Goal: Answer question/provide support

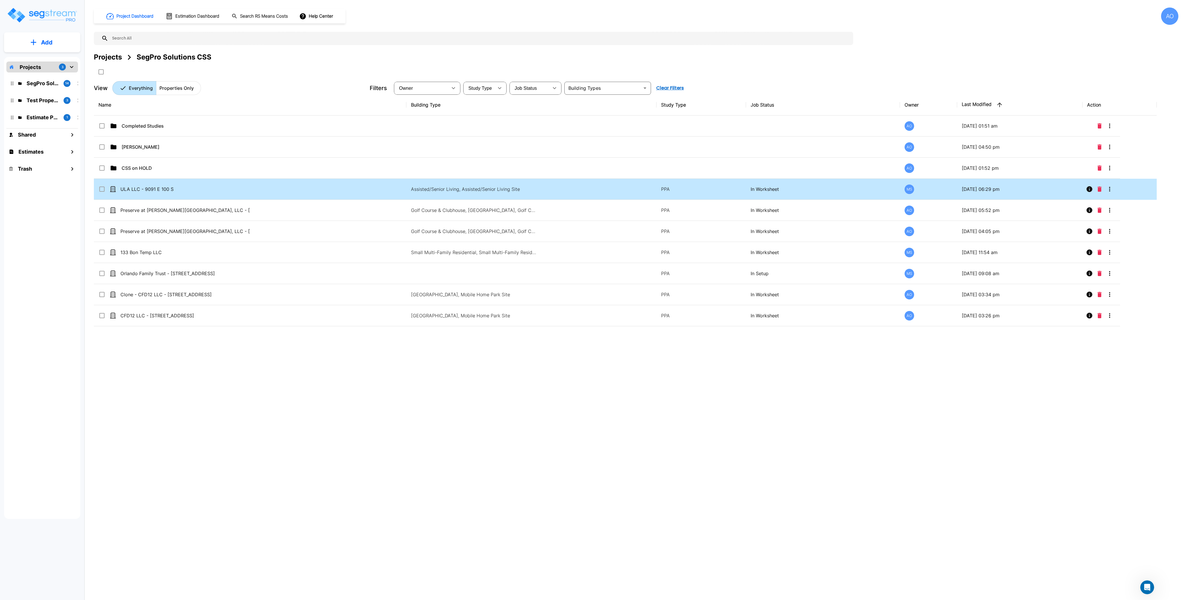
scroll to position [273, 0]
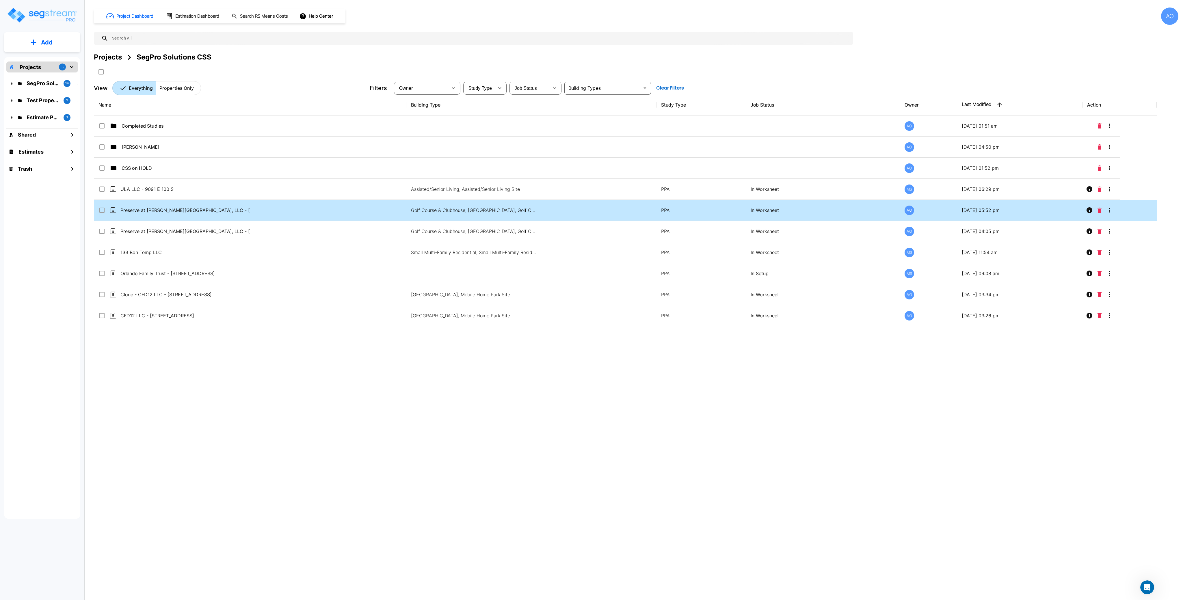
click at [171, 214] on td "Preserve at [PERSON_NAME][GEOGRAPHIC_DATA], LLC - [STREET_ADDRESS]" at bounding box center [250, 210] width 313 height 21
checkbox input "true"
click at [171, 214] on td "Preserve at [PERSON_NAME][GEOGRAPHIC_DATA], LLC - [STREET_ADDRESS]" at bounding box center [250, 210] width 313 height 21
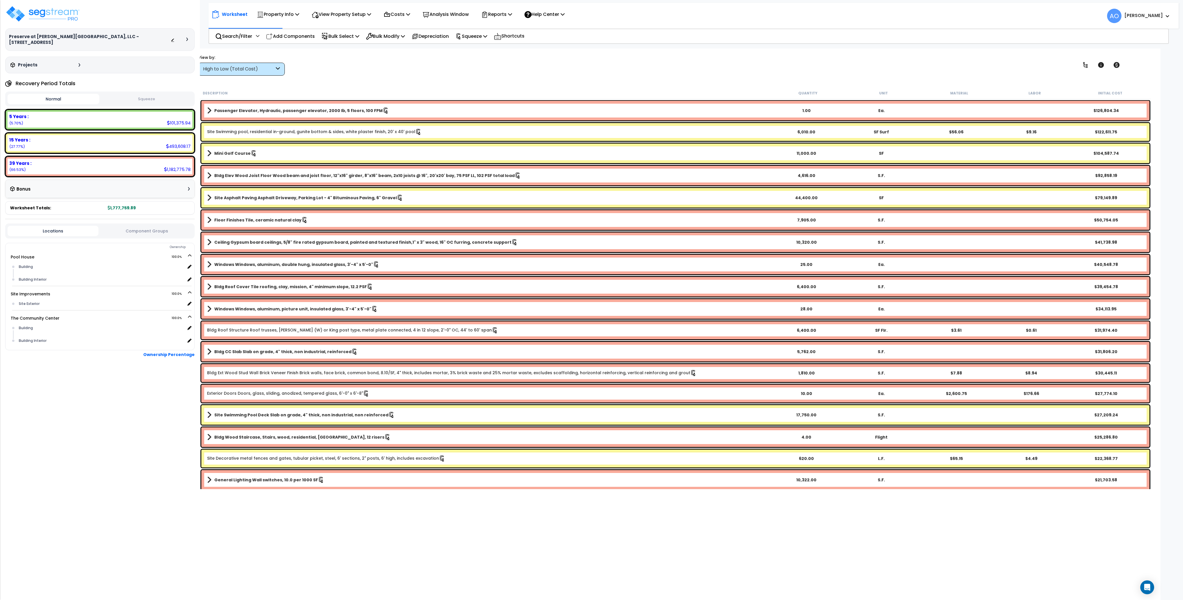
click at [266, 69] on div "High to Low (Total Cost)" at bounding box center [238, 69] width 71 height 7
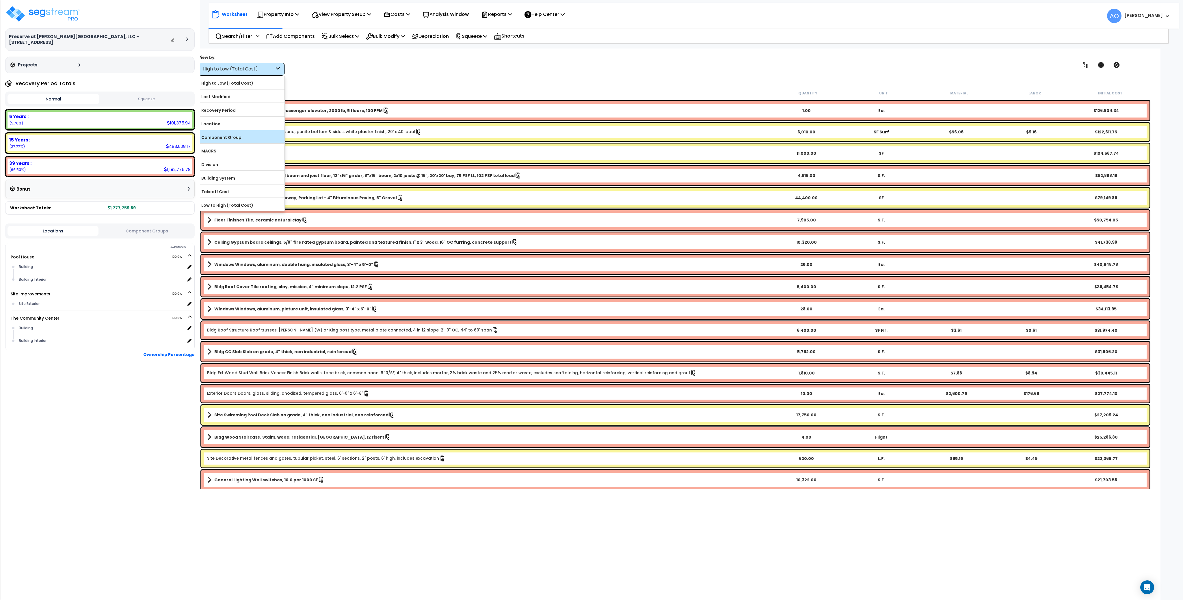
click at [220, 137] on label "Component Group" at bounding box center [241, 137] width 86 height 9
click at [0, 0] on input "Component Group" at bounding box center [0, 0] width 0 height 0
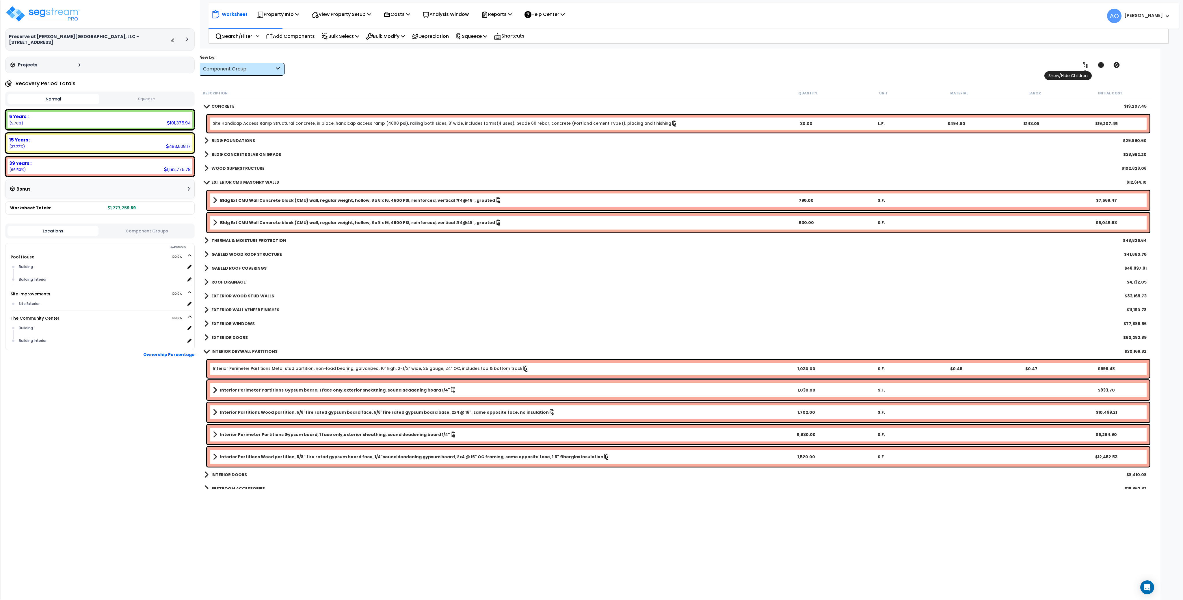
click at [1083, 64] on icon at bounding box center [1085, 65] width 7 height 7
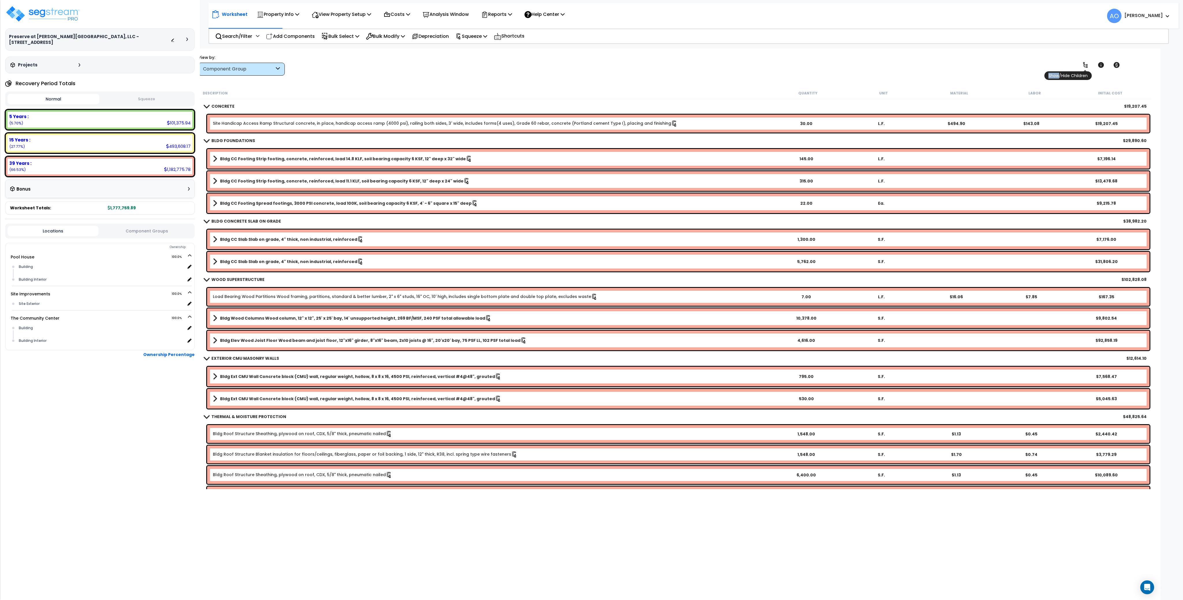
click at [1083, 64] on icon at bounding box center [1085, 65] width 7 height 7
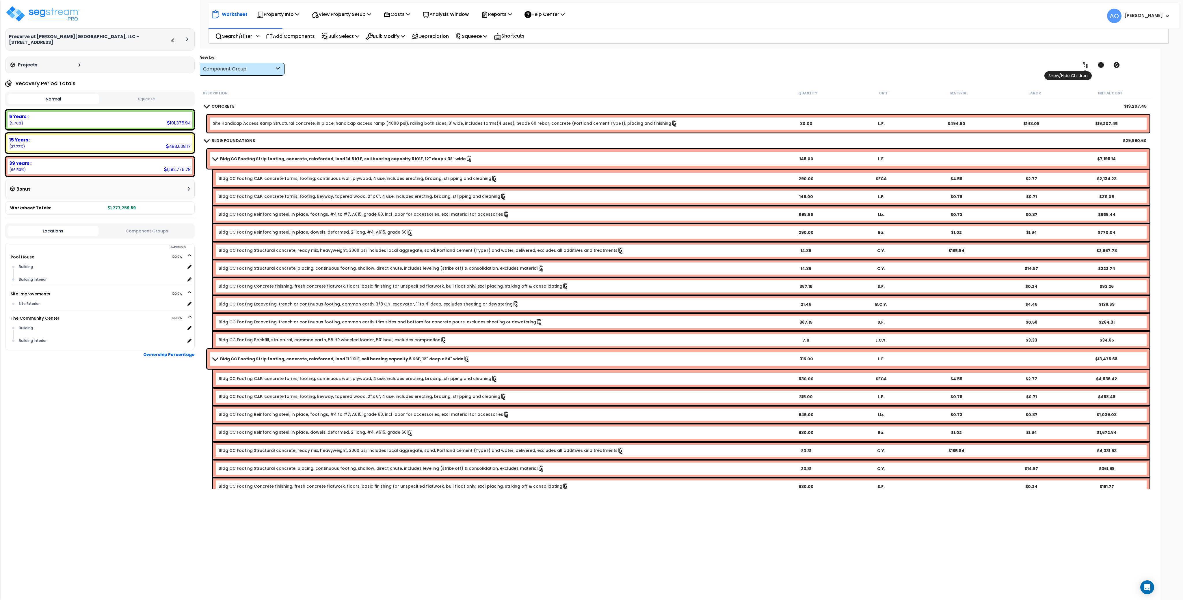
click at [1083, 64] on icon at bounding box center [1085, 65] width 7 height 7
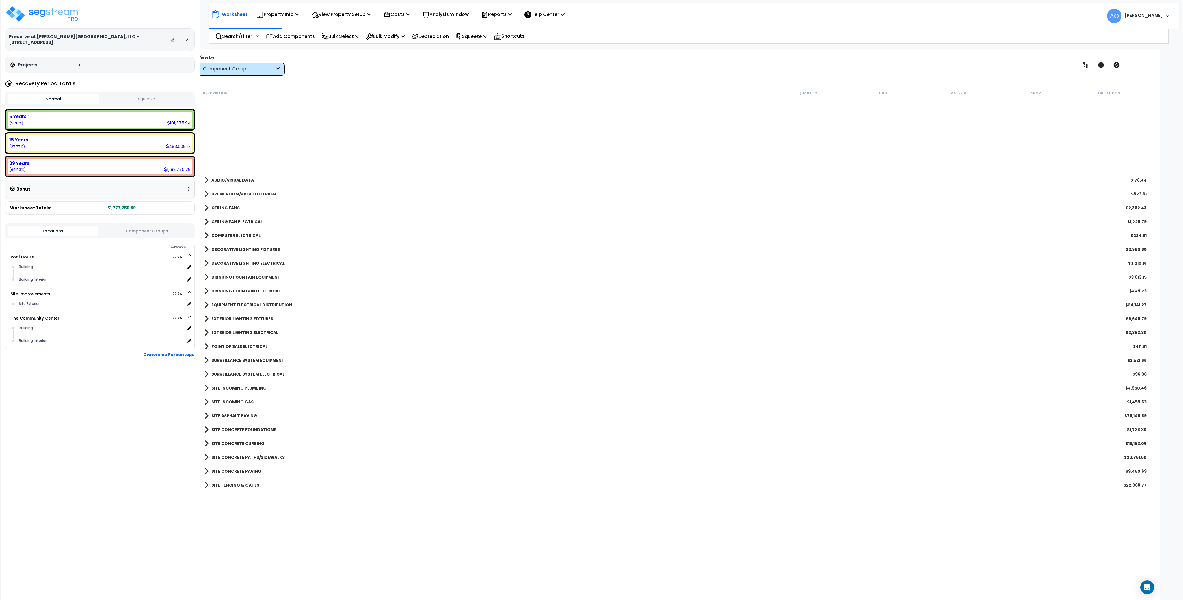
scroll to position [802, 0]
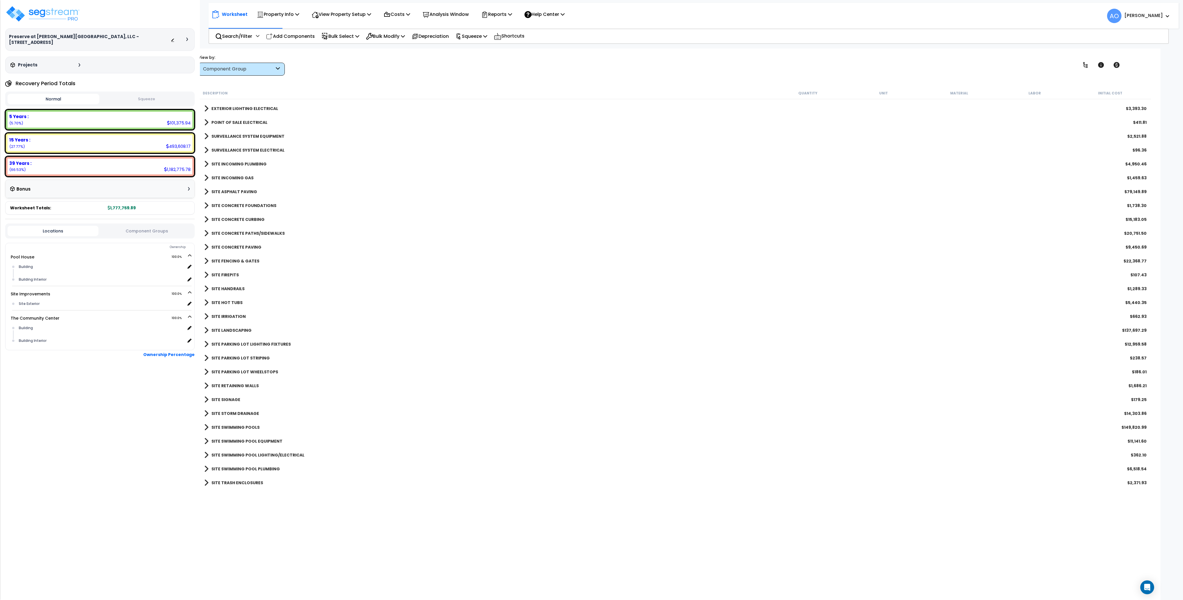
click at [242, 329] on b "SITE LANDSCAPING" at bounding box center [231, 331] width 40 height 6
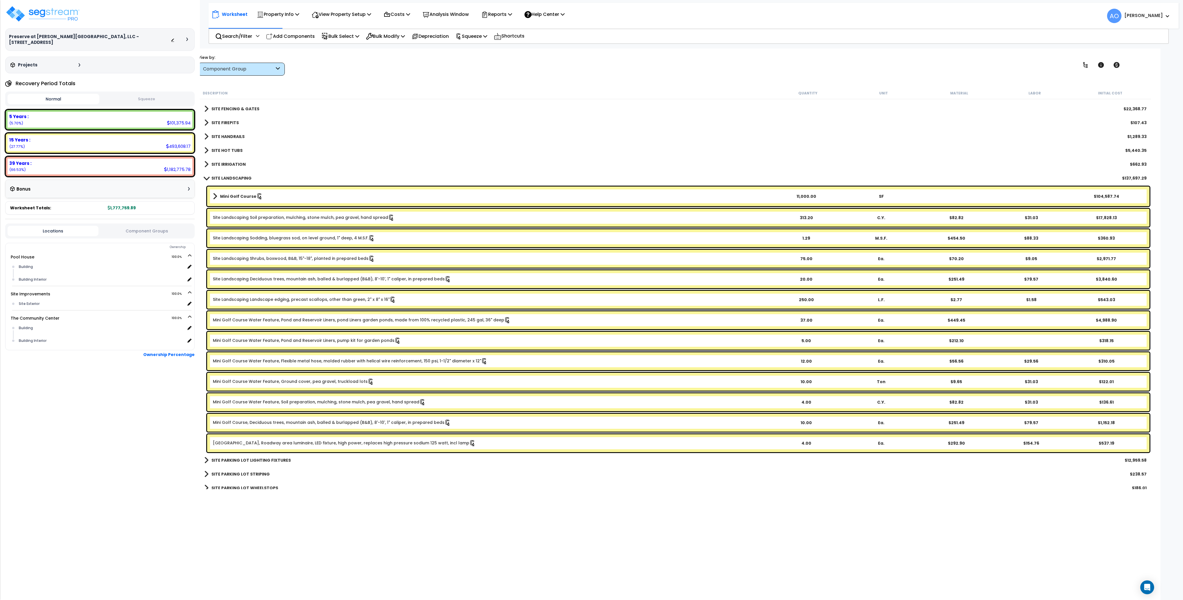
scroll to position [956, 0]
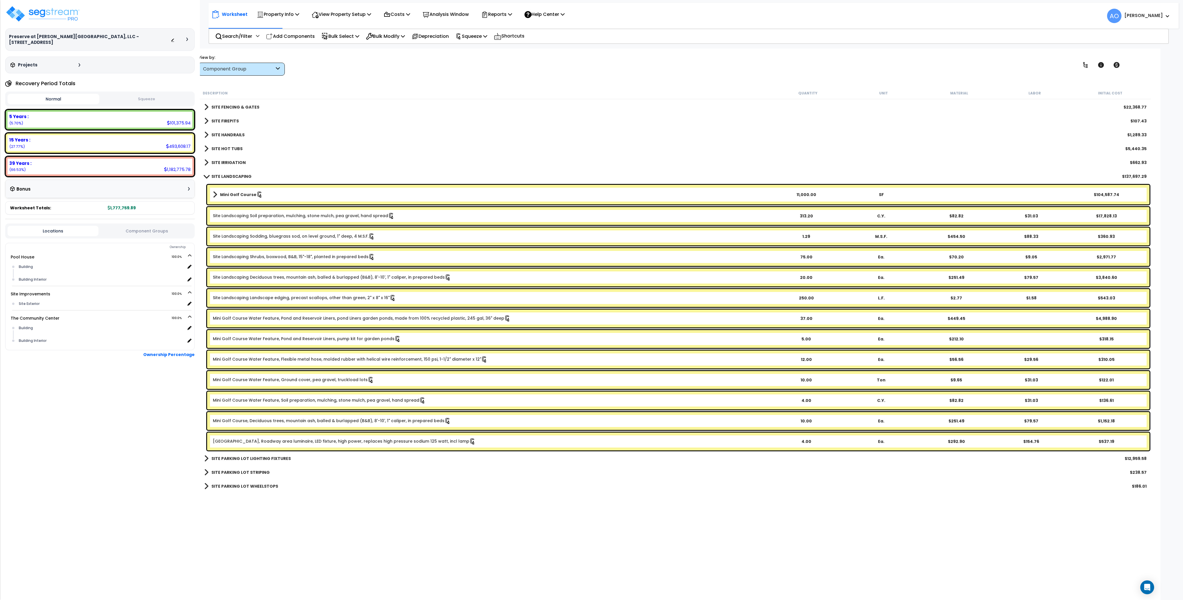
click at [240, 196] on b "Mini Golf Course" at bounding box center [238, 195] width 36 height 6
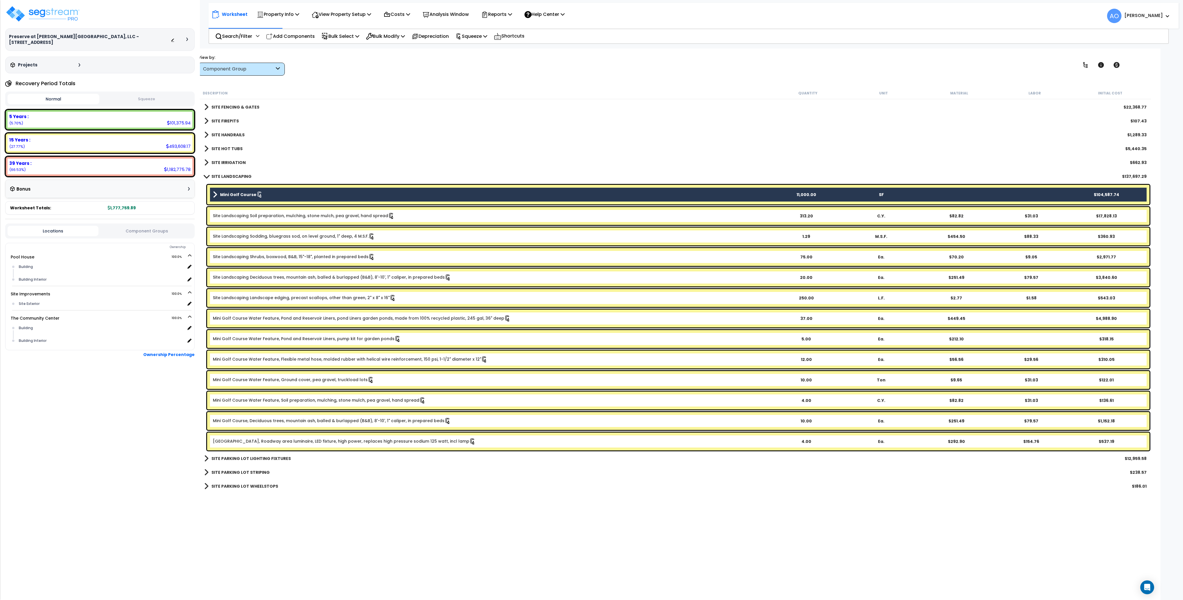
click at [283, 441] on link "Mini Golf Course, Roadway area luminaire, LED fixture, high power, replaces hig…" at bounding box center [344, 442] width 263 height 6
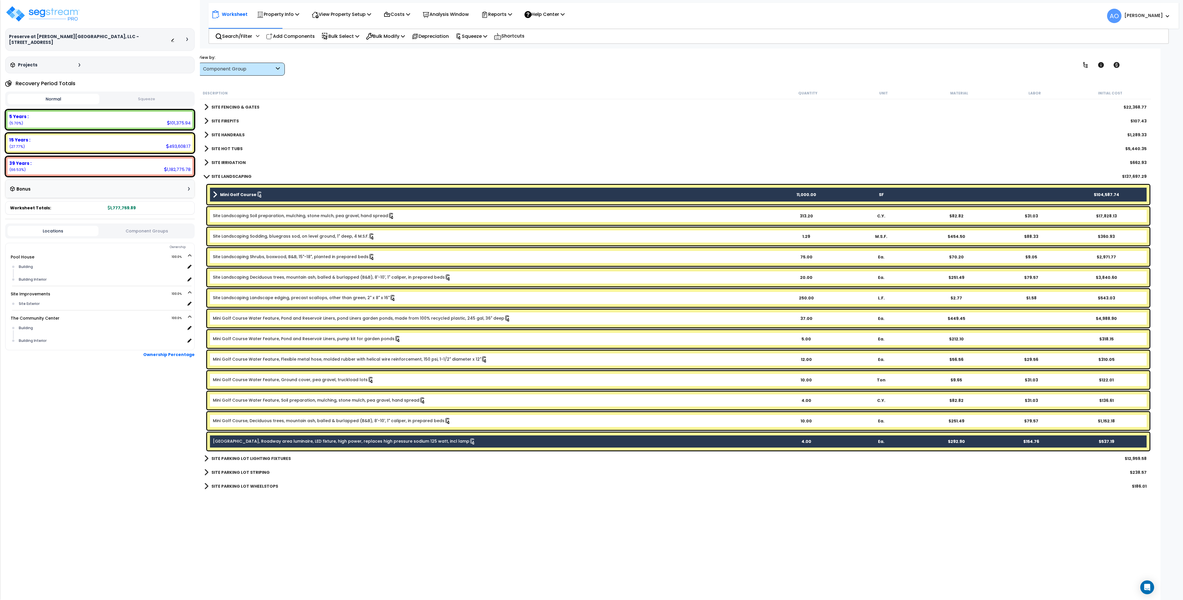
click at [279, 418] on link "Mini Golf Course, Deciduous trees, mountain ash, balled & burlapped (B&B), 8'-1…" at bounding box center [332, 421] width 238 height 6
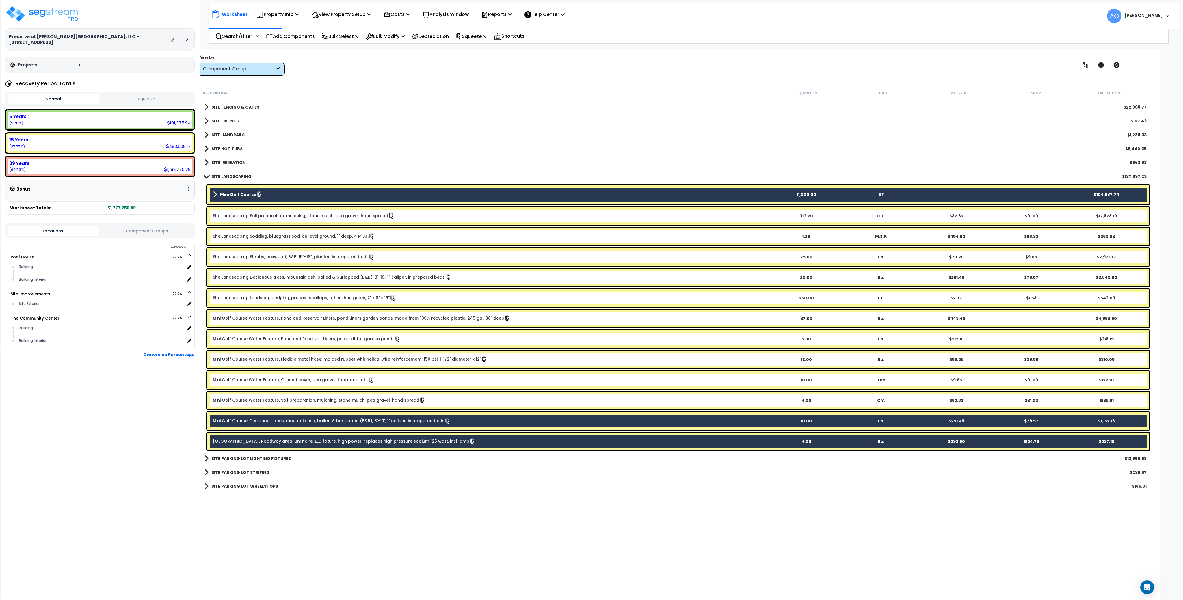
click at [273, 404] on div "Mini Golf Course Water Feature, Soil preparation, mulching, stone mulch, pea gr…" at bounding box center [678, 401] width 943 height 18
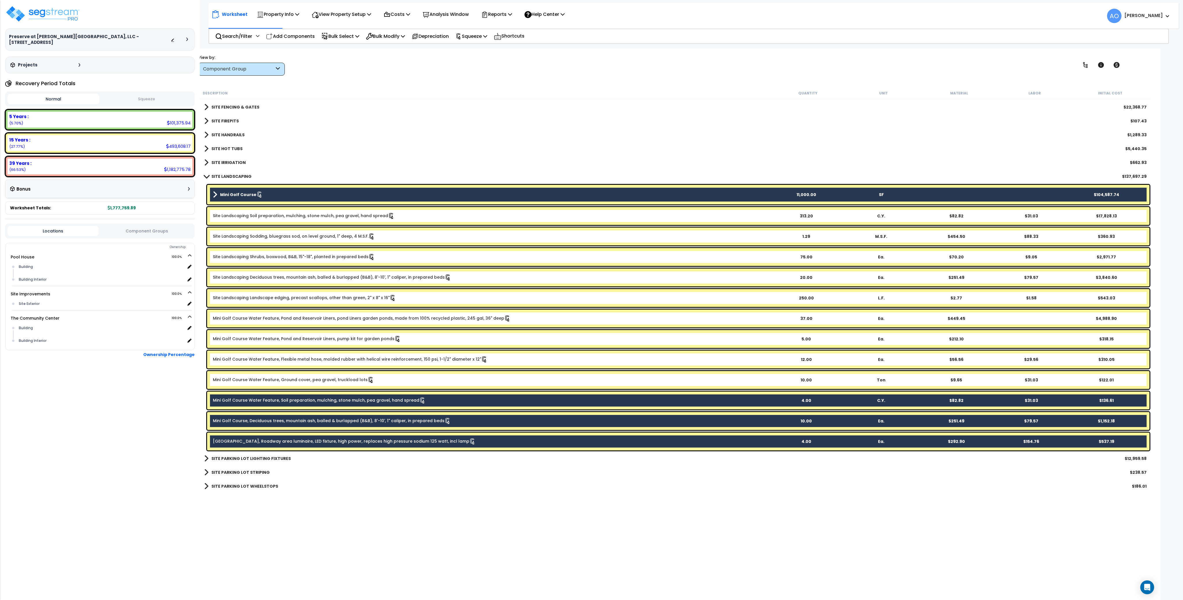
click at [265, 379] on link "Mini Golf Course Water Feature, Ground cover, pea gravel, truckload lots" at bounding box center [293, 380] width 161 height 6
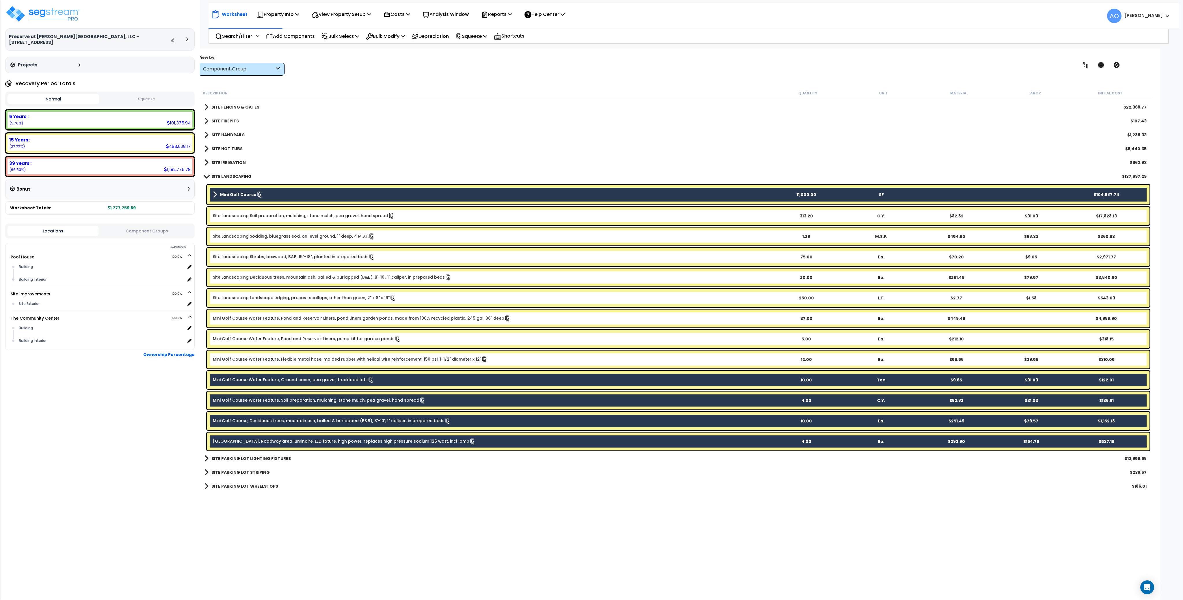
click at [264, 358] on link "Mini Golf Course Water Feature, Flexible metal hose, molded rubber with helical…" at bounding box center [350, 360] width 275 height 6
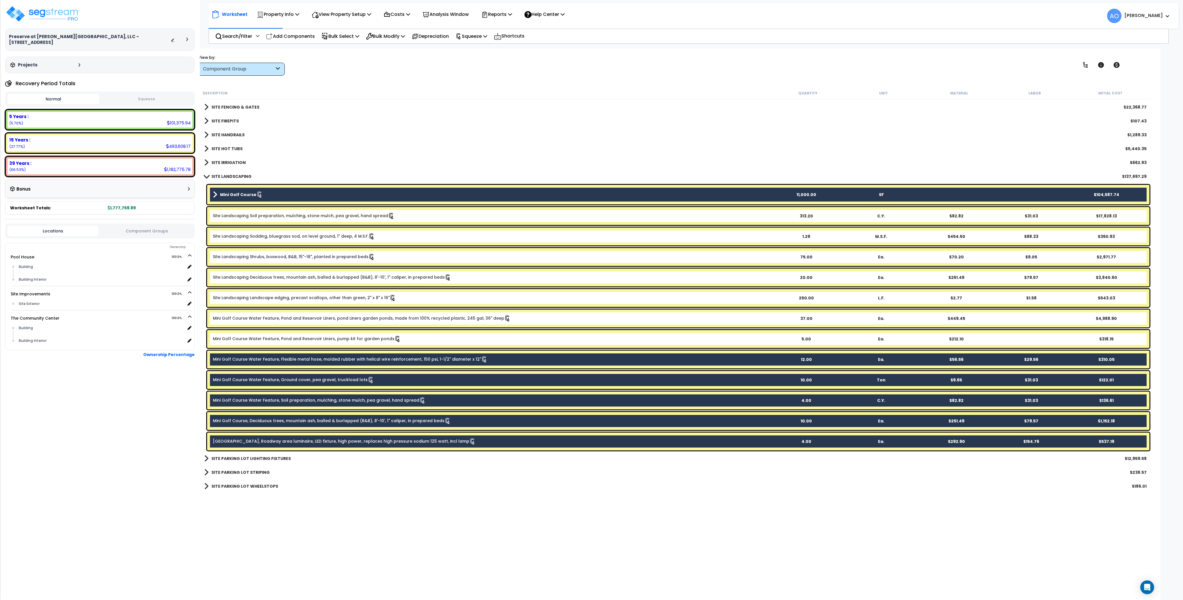
click at [262, 339] on link "Mini Golf Course Water Feature, Pond and Reservoir Liners, pump kit for garden …" at bounding box center [307, 339] width 188 height 6
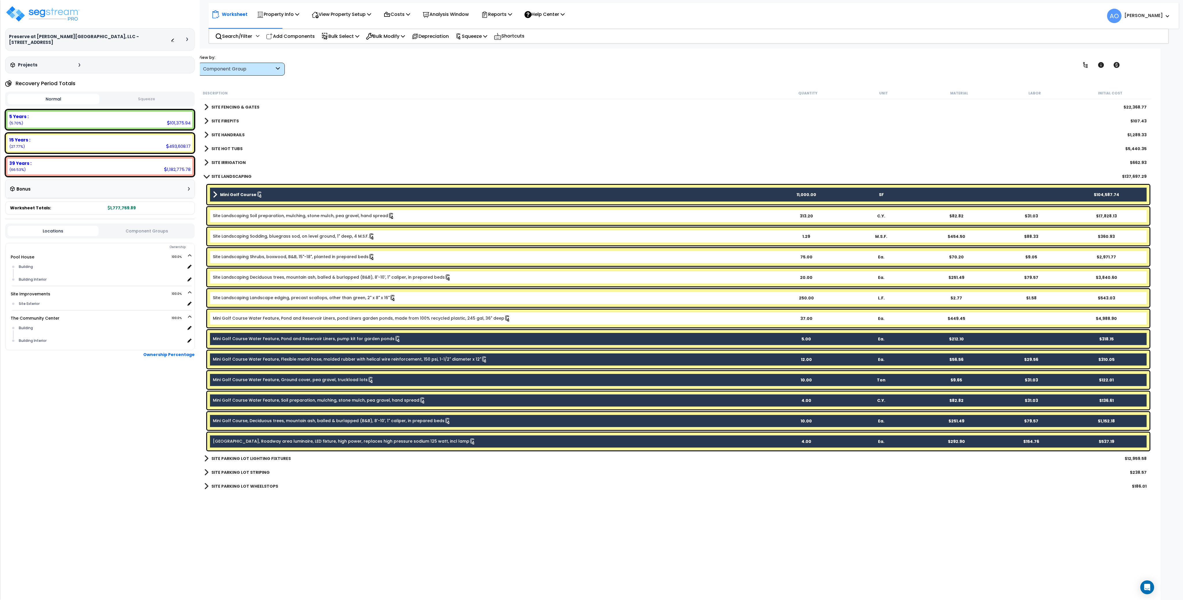
click at [266, 320] on link "Mini Golf Course Water Feature, Pond and Reservoir Liners, pond Liners garden p…" at bounding box center [362, 319] width 298 height 6
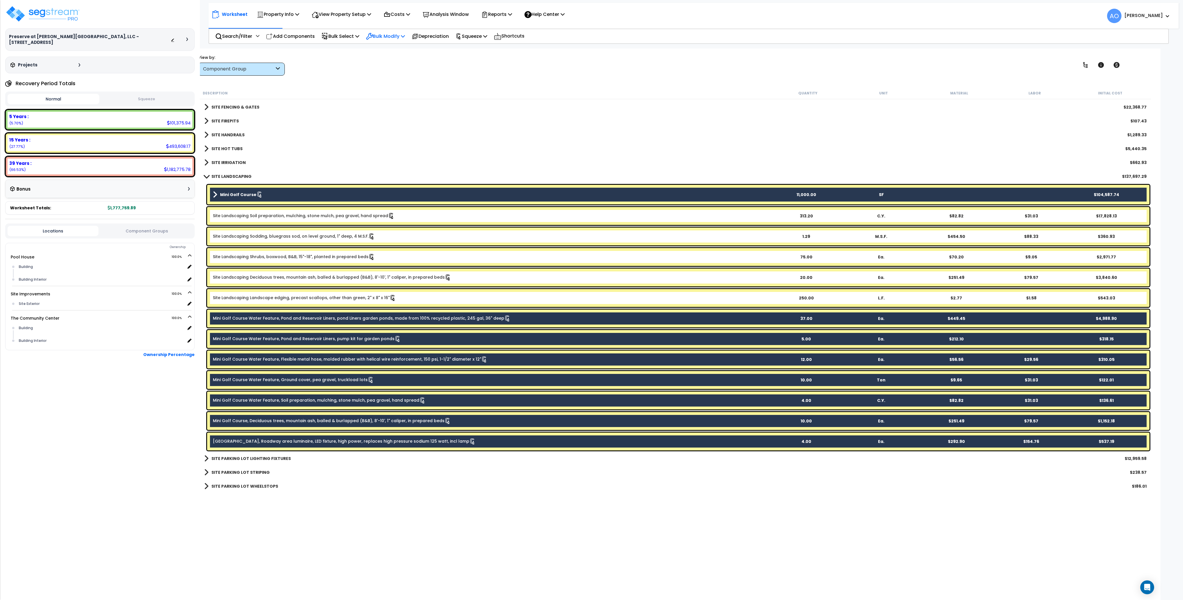
click at [395, 35] on p "Bulk Modify" at bounding box center [385, 36] width 39 height 8
click at [400, 122] on link "Map Components" at bounding box center [406, 122] width 86 height 13
click at [391, 134] on link "Advanced" at bounding box center [406, 135] width 86 height 12
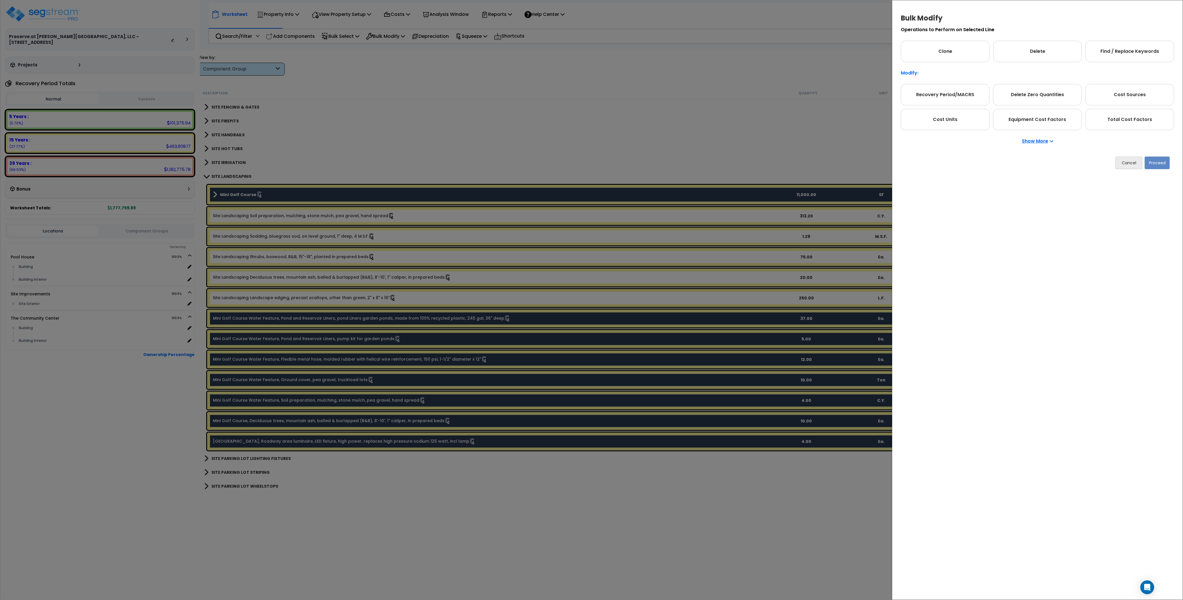
click at [1027, 140] on p "Show More" at bounding box center [1037, 141] width 31 height 5
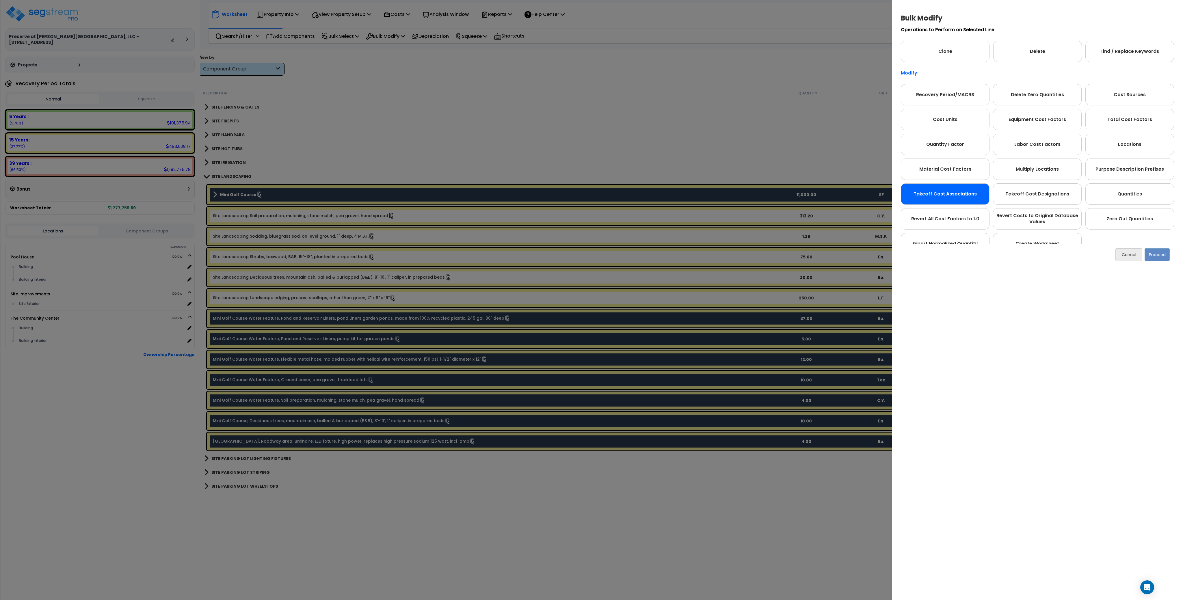
scroll to position [32, 0]
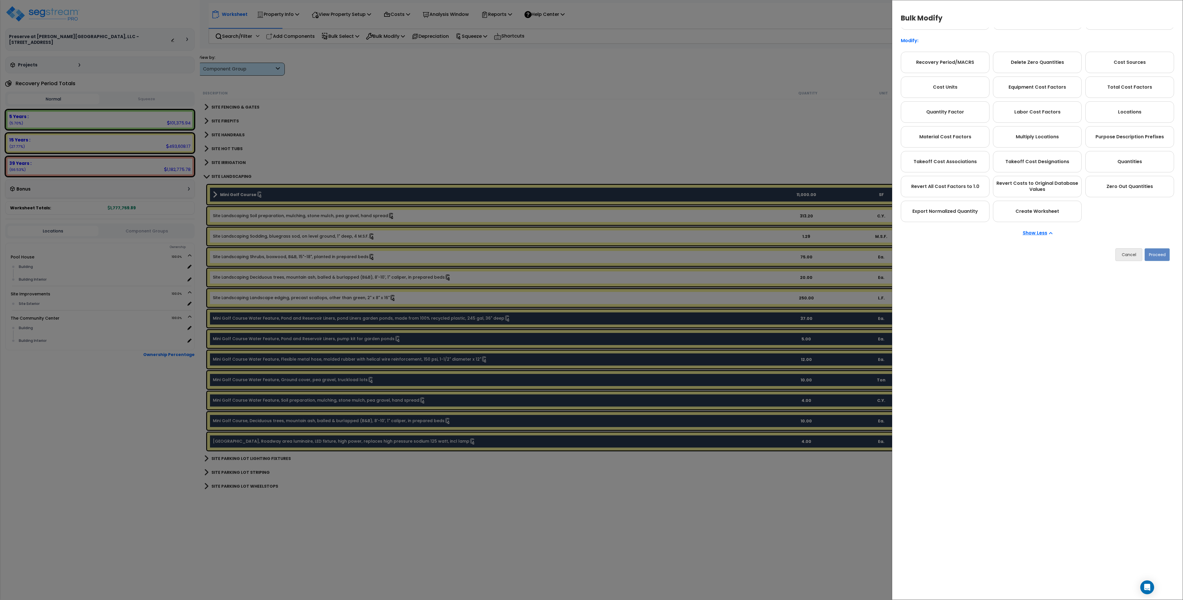
click at [1084, 289] on div "Bulk Modify Operations to Perform on Selected Line Clone Delete Find / Replace …" at bounding box center [1037, 300] width 291 height 600
click at [1126, 255] on button "Cancel" at bounding box center [1129, 254] width 27 height 13
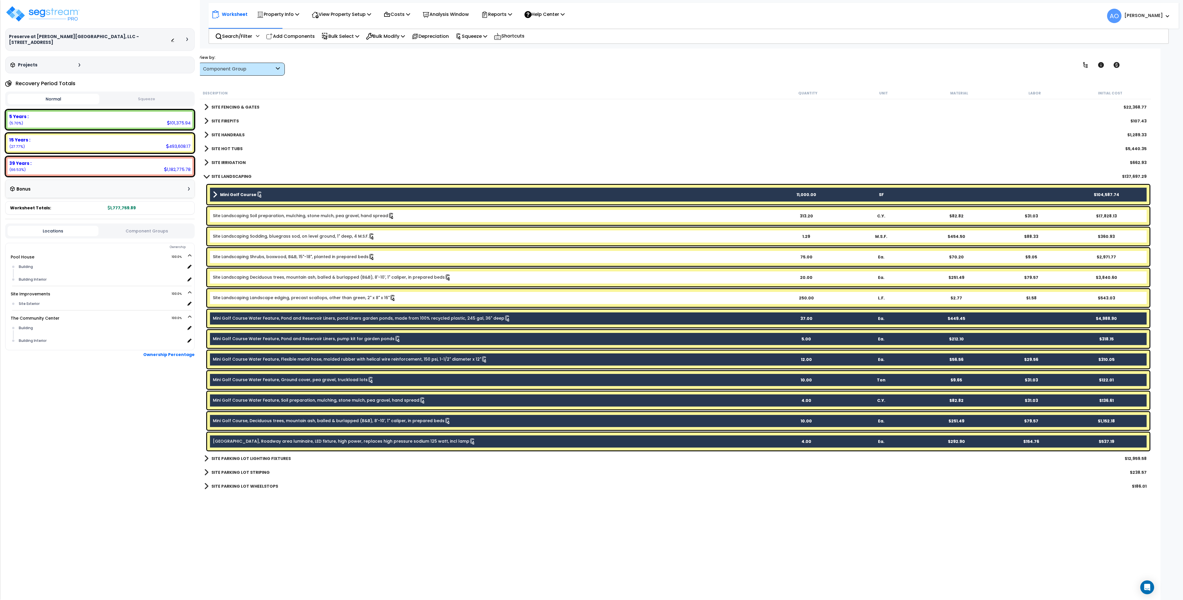
click at [274, 197] on link "Mini Golf Course" at bounding box center [491, 195] width 556 height 8
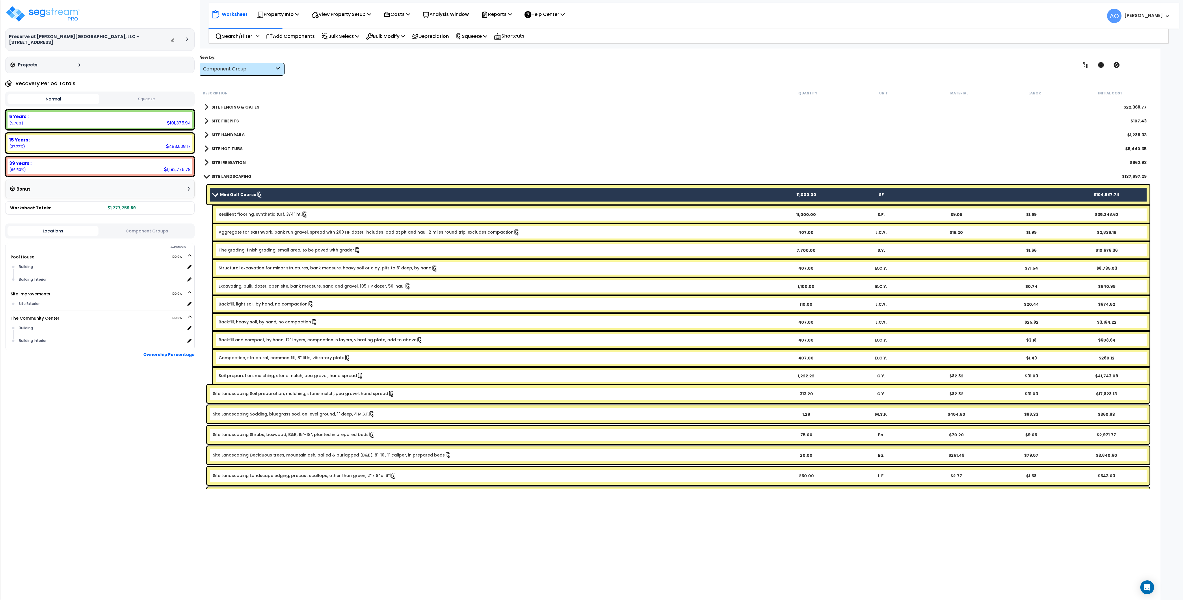
click at [274, 197] on link "Mini Golf Course" at bounding box center [491, 195] width 556 height 8
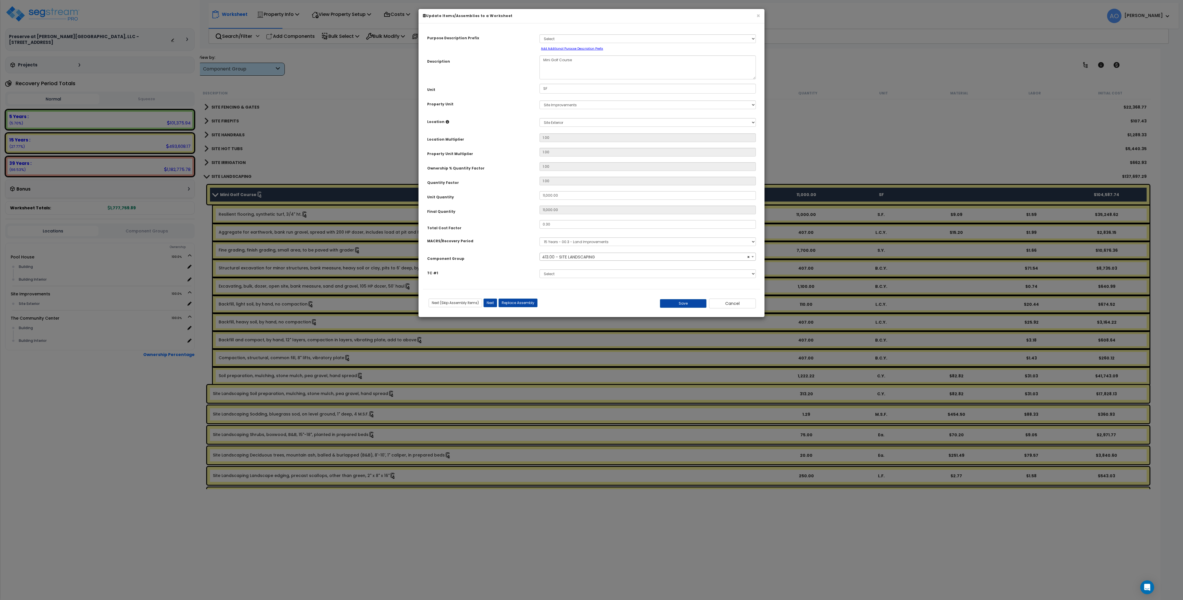
select select "46209"
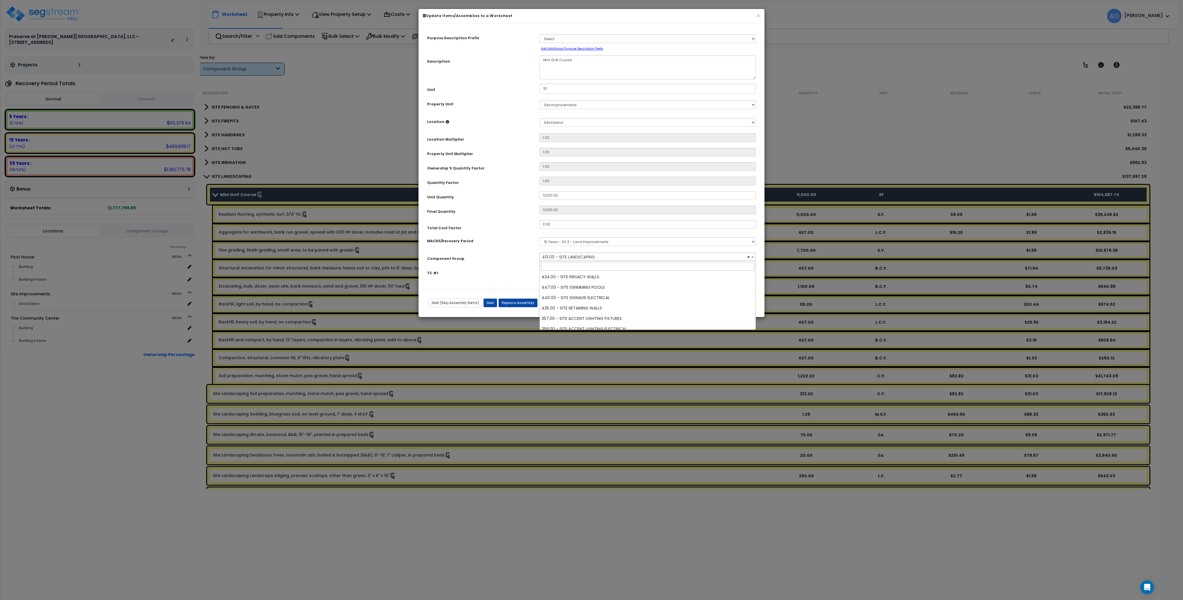
click at [585, 257] on span "× 413.00 - SITE LANDSCAPING" at bounding box center [648, 257] width 216 height 8
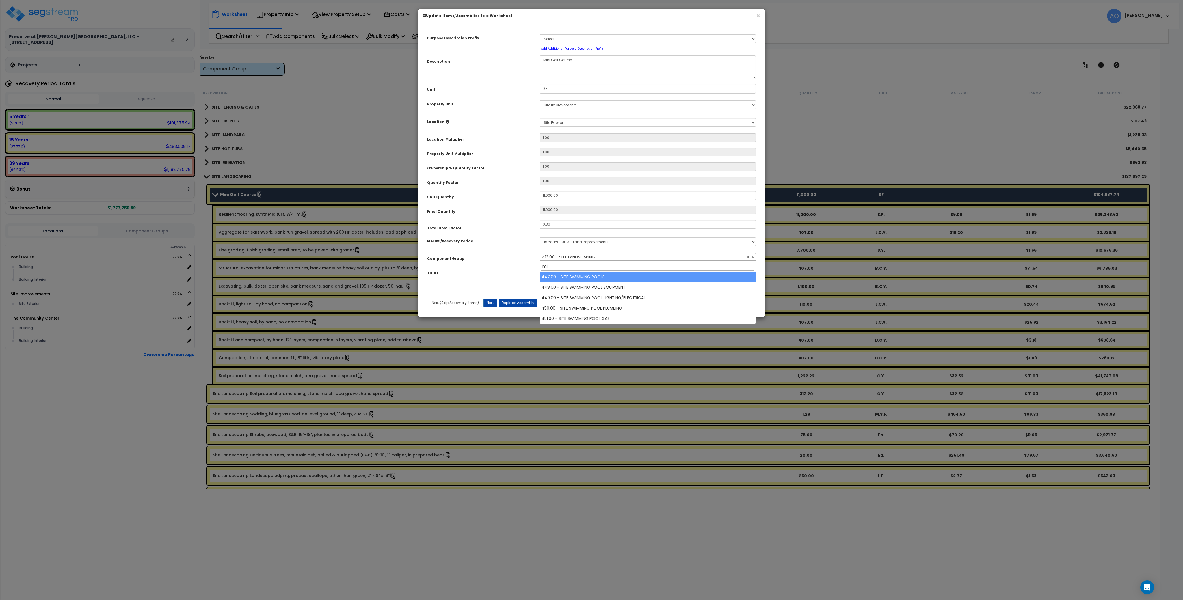
type input "m"
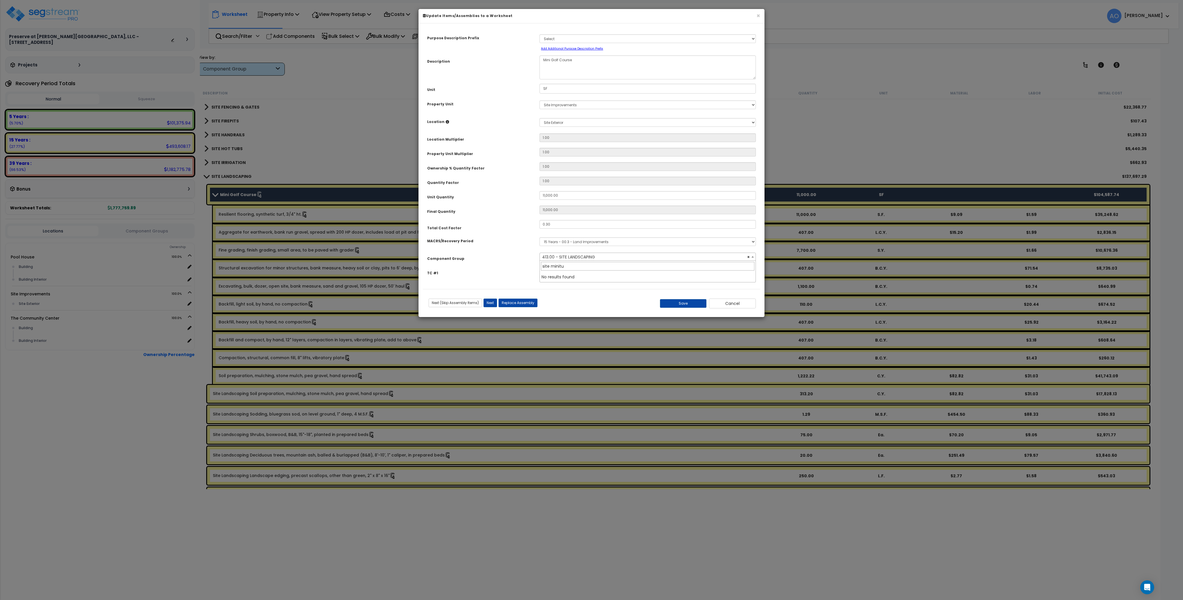
type input "site minitur"
click at [741, 305] on button "Cancel" at bounding box center [732, 304] width 47 height 10
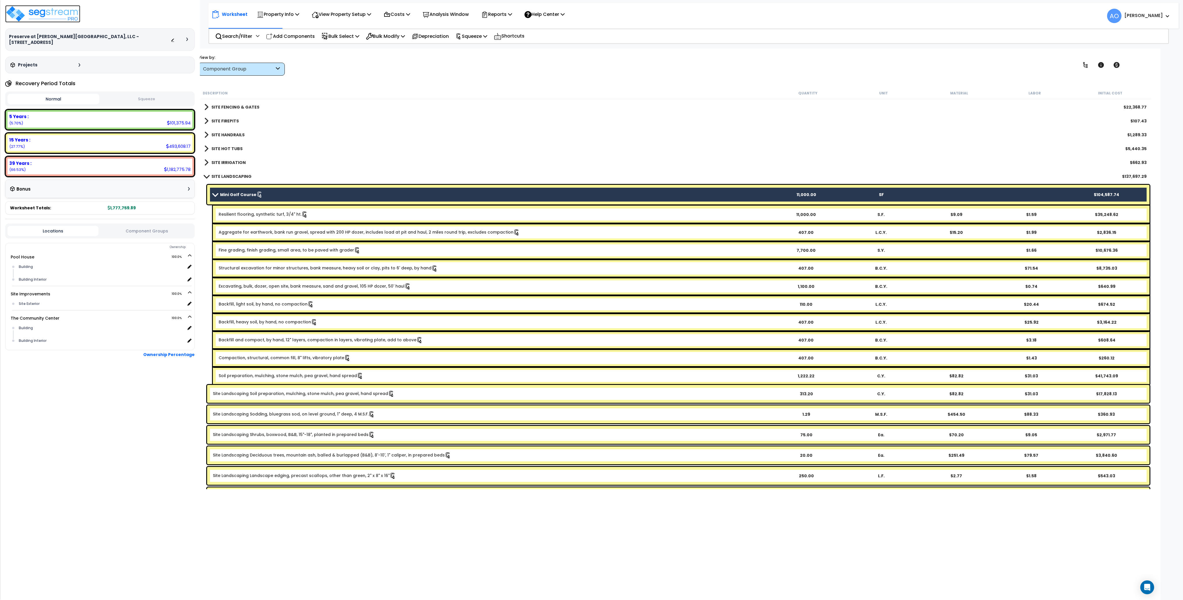
click at [47, 11] on img at bounding box center [42, 13] width 75 height 17
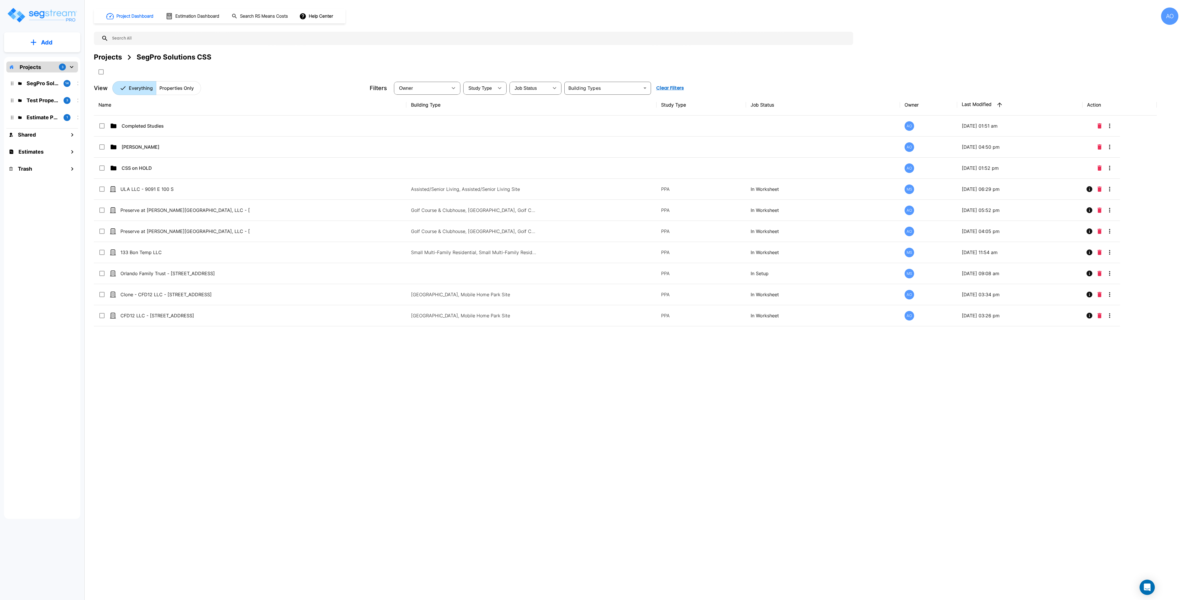
click at [1147, 588] on icon "Open Intercom Messenger" at bounding box center [1147, 588] width 7 height 8
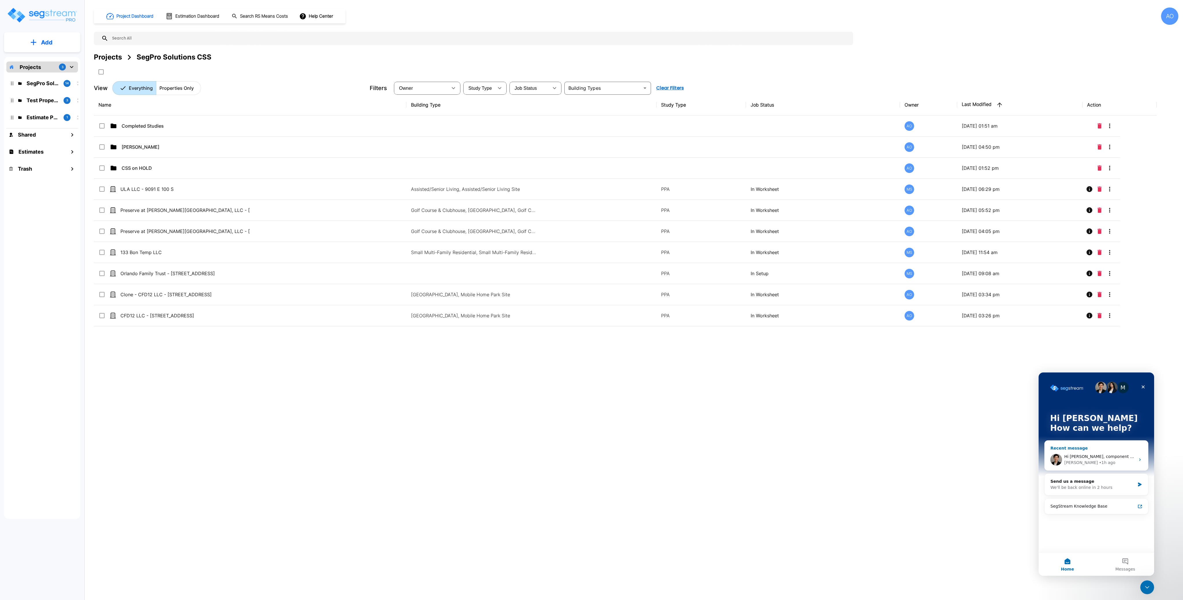
click at [1088, 459] on span "Hi [PERSON_NAME], component group requested is added. Please inform us if you n…" at bounding box center [1173, 456] width 217 height 5
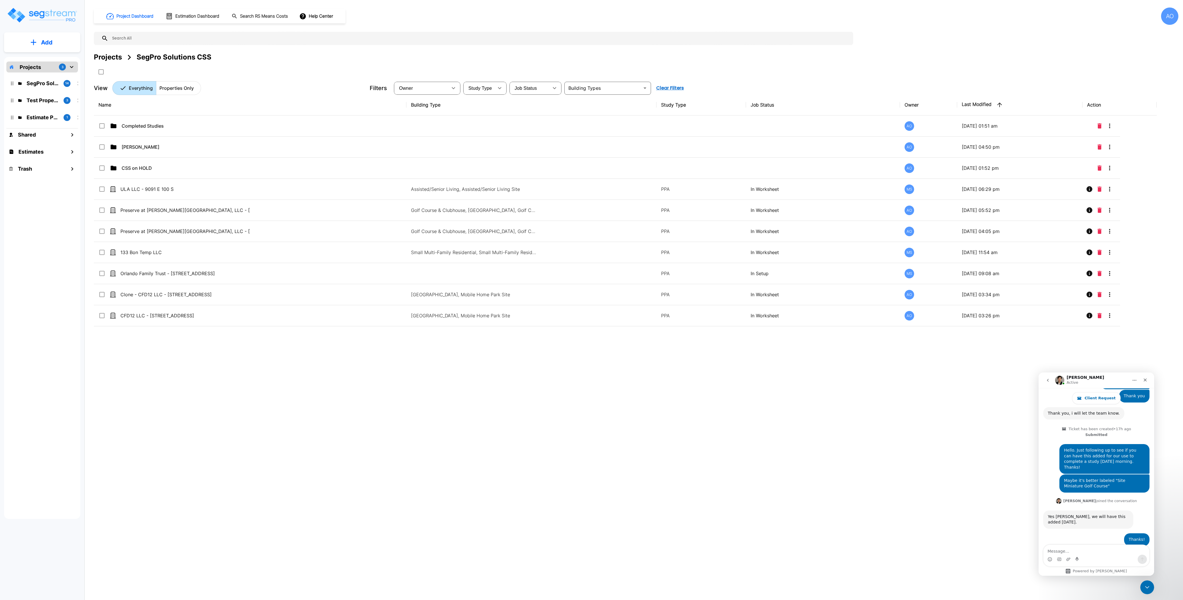
scroll to position [273, 0]
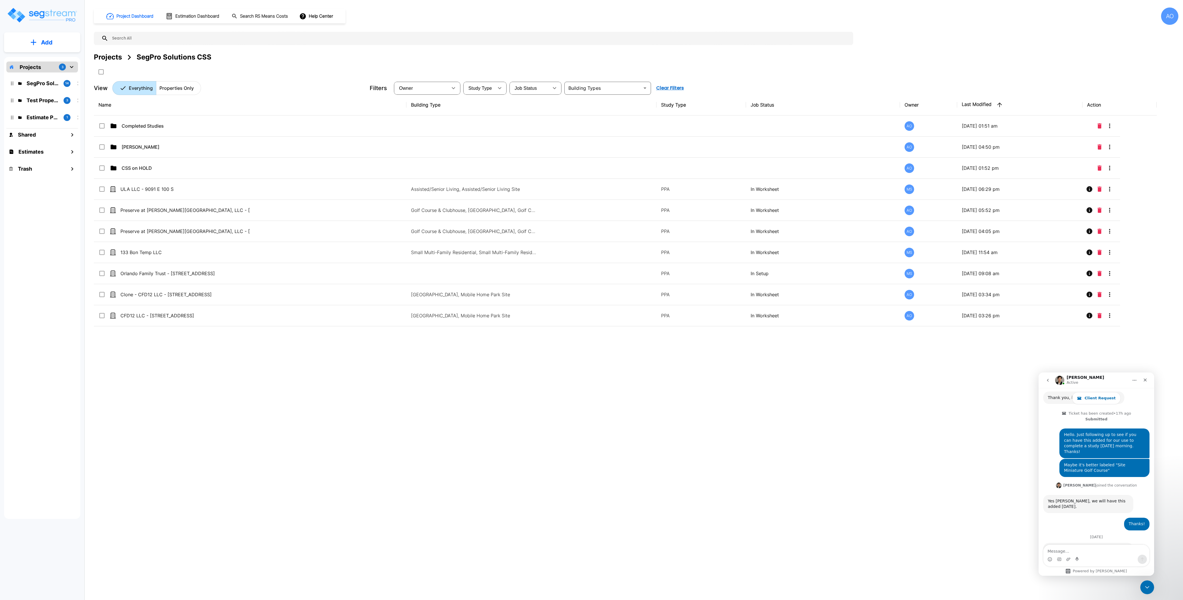
click at [1081, 550] on textarea "Message…" at bounding box center [1097, 550] width 106 height 10
type textarea "Thankyou. What's the number and name?"
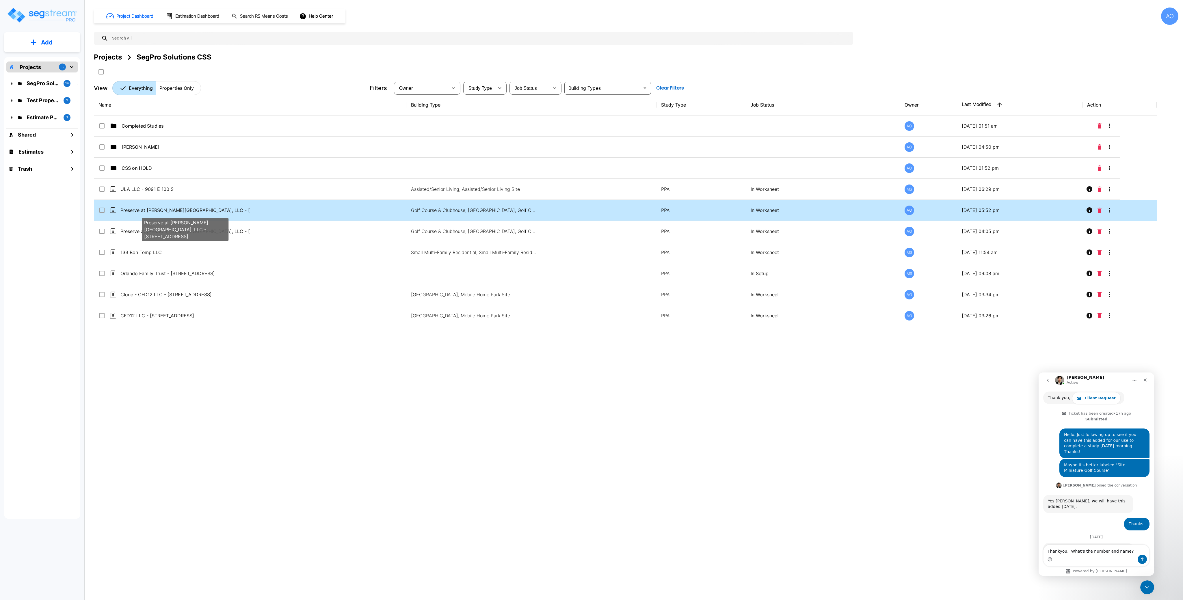
type textarea "Thankyou. What's the number and name?"
click at [129, 210] on p "Preserve at [PERSON_NAME][GEOGRAPHIC_DATA], LLC - [STREET_ADDRESS]" at bounding box center [184, 210] width 129 height 7
checkbox input "true"
click at [129, 210] on p "Preserve at [PERSON_NAME][GEOGRAPHIC_DATA], LLC - [STREET_ADDRESS]" at bounding box center [184, 210] width 129 height 7
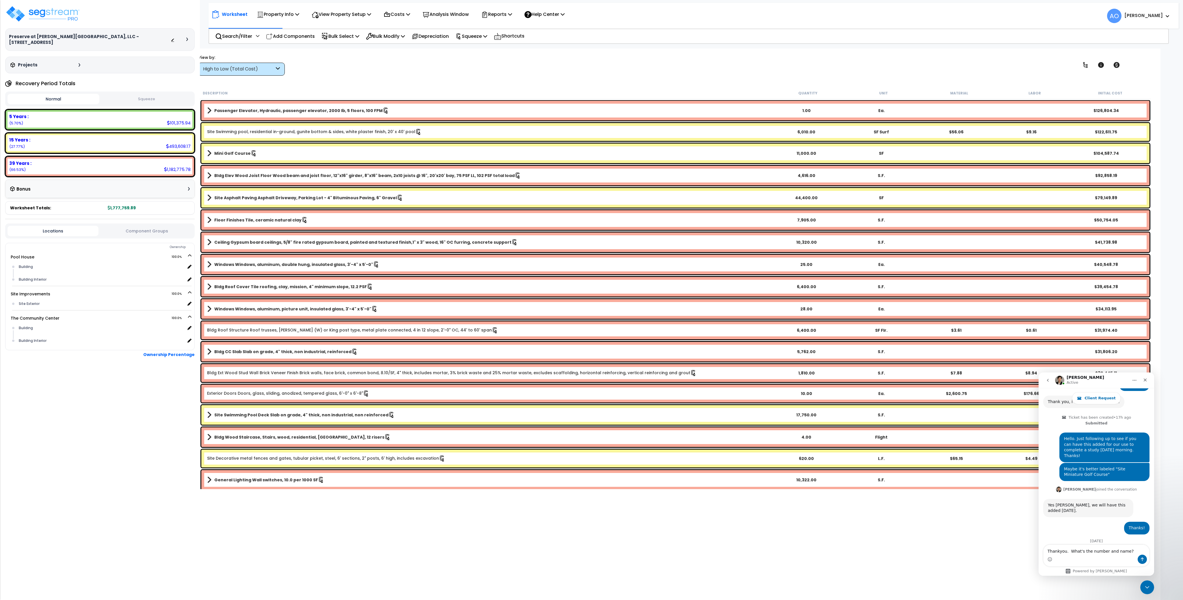
scroll to position [273, 0]
click at [234, 69] on div "High to Low (Total Cost)" at bounding box center [238, 69] width 71 height 7
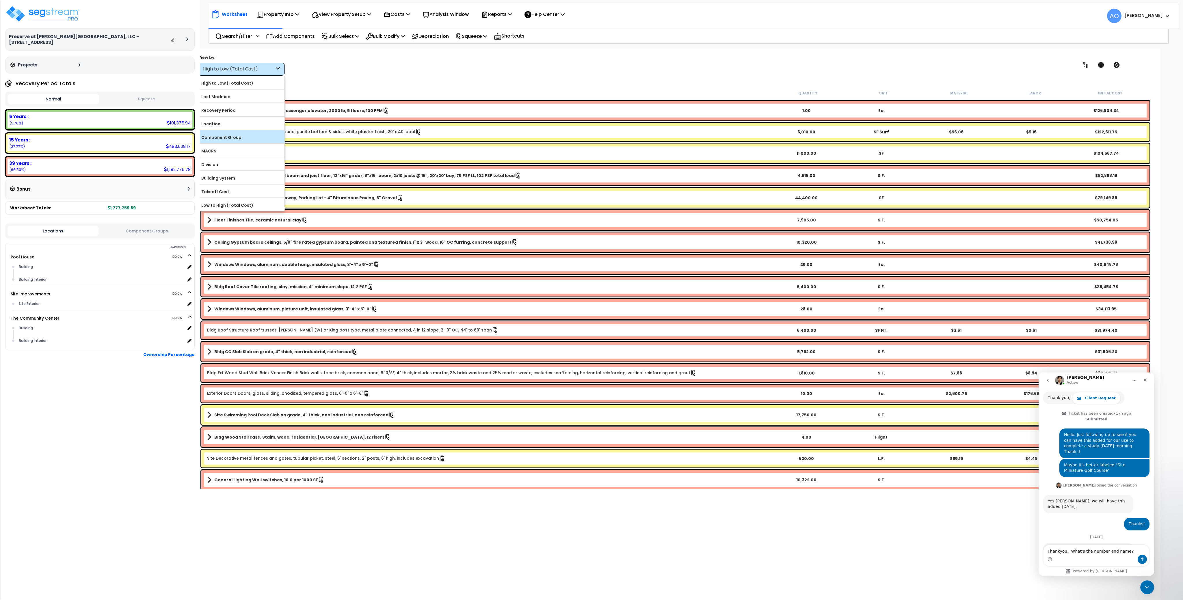
click at [233, 138] on label "Component Group" at bounding box center [241, 137] width 86 height 9
click at [0, 0] on input "Component Group" at bounding box center [0, 0] width 0 height 0
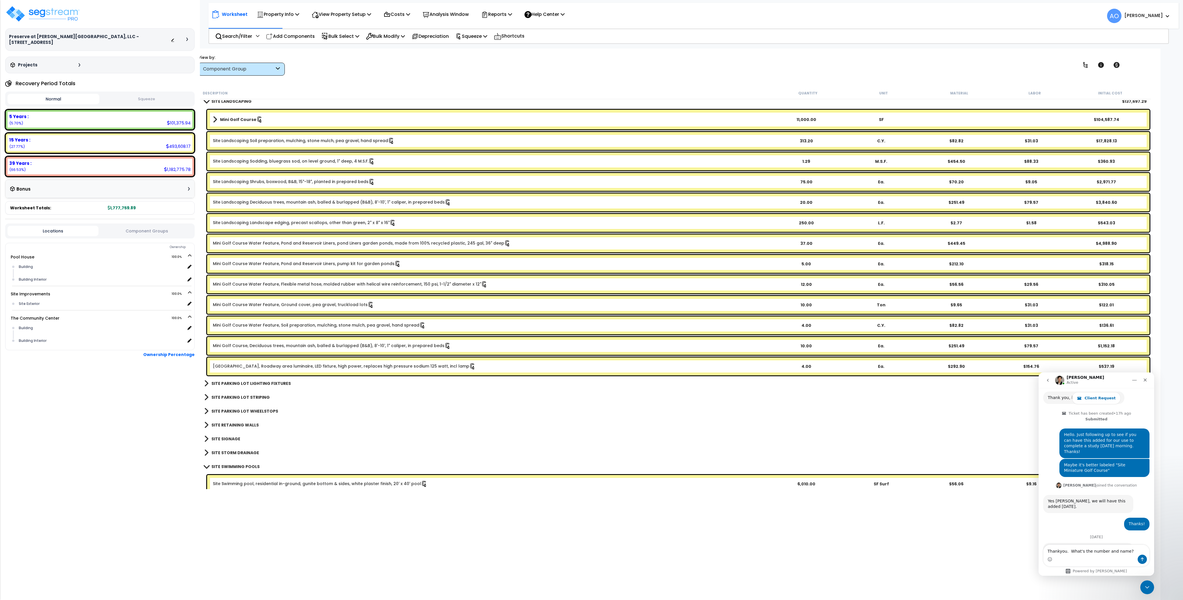
scroll to position [3968, 0]
click at [259, 366] on link "Mini Golf Course, Roadway area luminaire, LED fixture, high power, replaces hig…" at bounding box center [344, 367] width 263 height 6
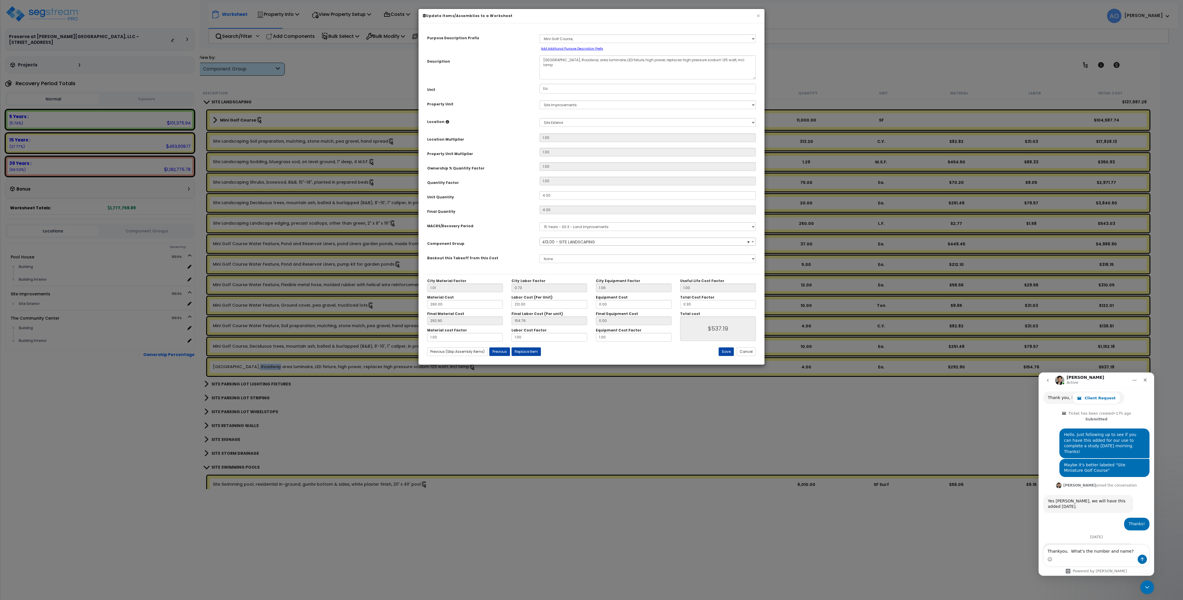
select select "46209"
click at [562, 244] on span "× 413.00 - SITE LANDSCAPING" at bounding box center [648, 242] width 216 height 8
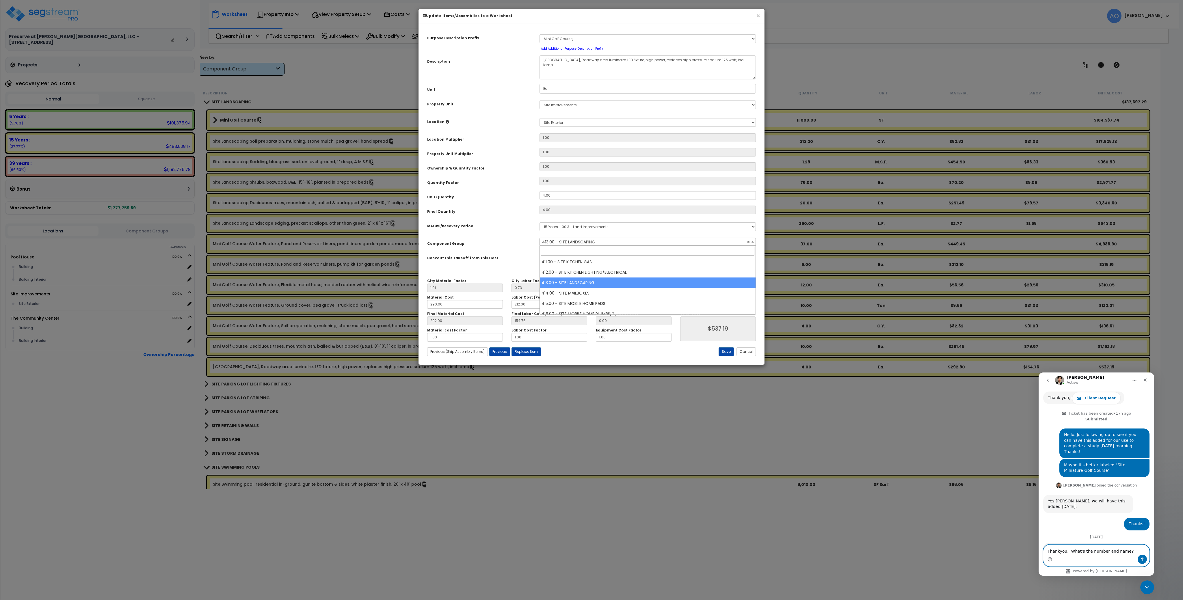
click at [1128, 551] on textarea "Thankyou. What's the number and name?" at bounding box center [1097, 550] width 106 height 10
click at [1143, 558] on icon "Send a message…" at bounding box center [1142, 560] width 3 height 4
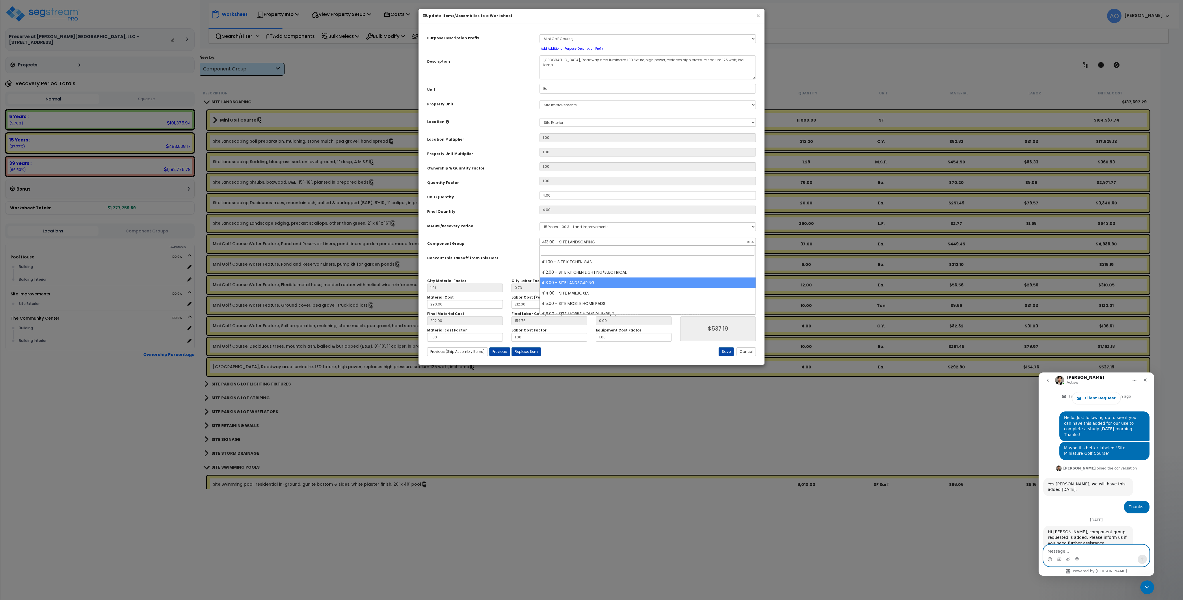
click at [1117, 552] on textarea "Message…" at bounding box center [1097, 550] width 106 height 10
type textarea "I'm not seeing it in the dropdown."
click at [1146, 560] on button "Send a message…" at bounding box center [1142, 559] width 9 height 9
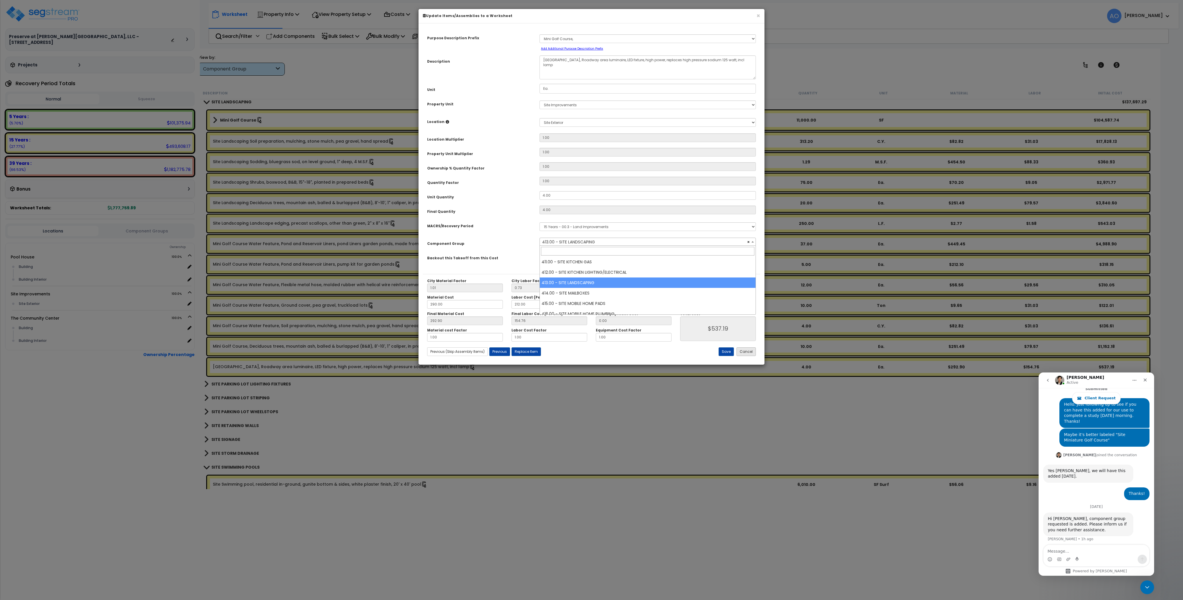
click at [743, 350] on button "Cancel" at bounding box center [746, 352] width 19 height 9
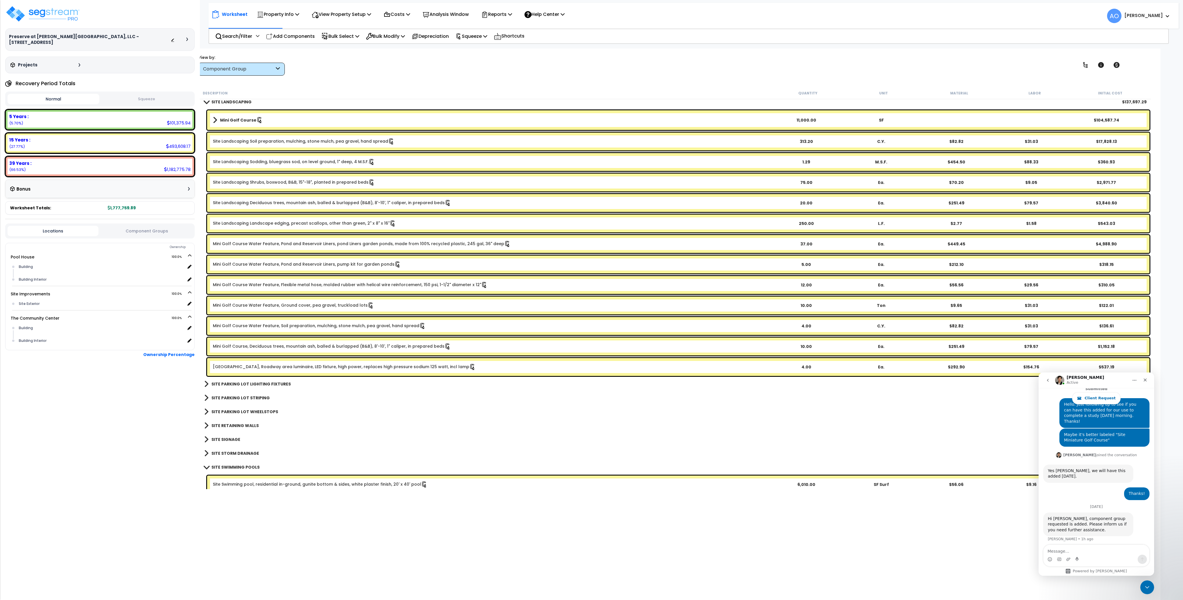
click at [567, 57] on div "View by: Component Group High to Low (Total Cost)" at bounding box center [675, 64] width 959 height 21
click at [48, 13] on img at bounding box center [42, 13] width 75 height 17
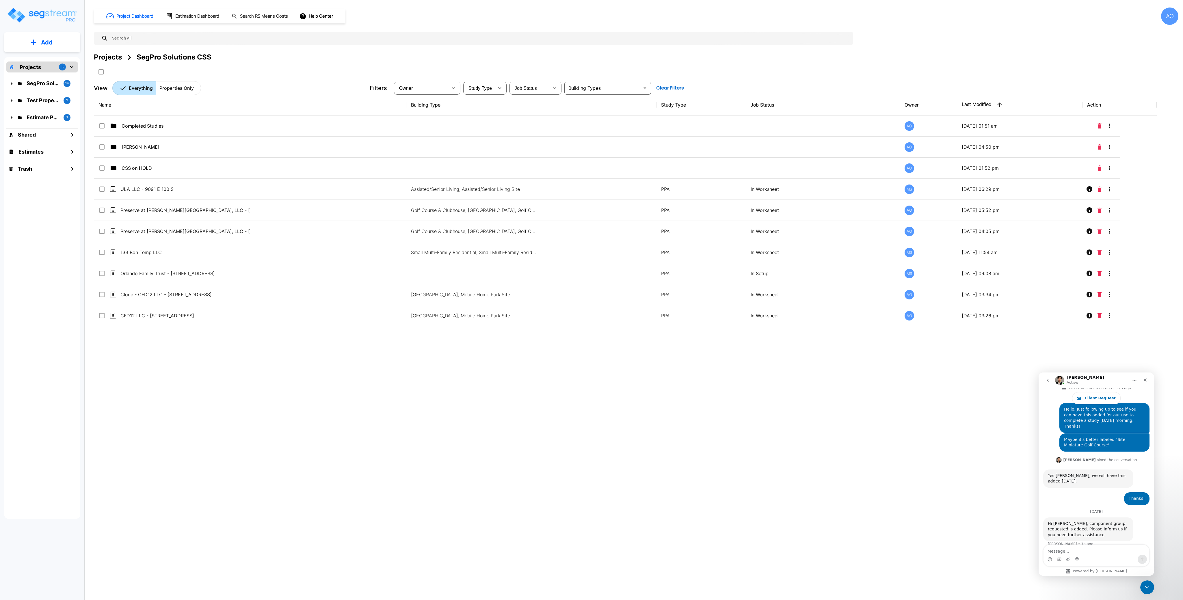
scroll to position [303, 0]
click at [218, 415] on div "Name Building Type Study Type Job Status Owner Last Modified Action Completed S…" at bounding box center [625, 280] width 1063 height 372
click at [220, 434] on div "Name Building Type Study Type Job Status Owner Last Modified Action Completed S…" at bounding box center [625, 280] width 1063 height 372
click at [218, 435] on div "Name Building Type Study Type Job Status Owner Last Modified Action Completed S…" at bounding box center [625, 280] width 1063 height 372
